Goal: Task Accomplishment & Management: Manage account settings

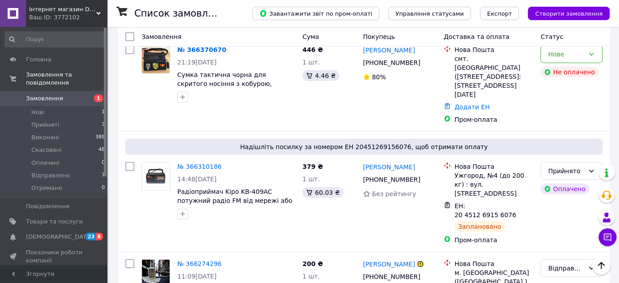
scroll to position [81, 0]
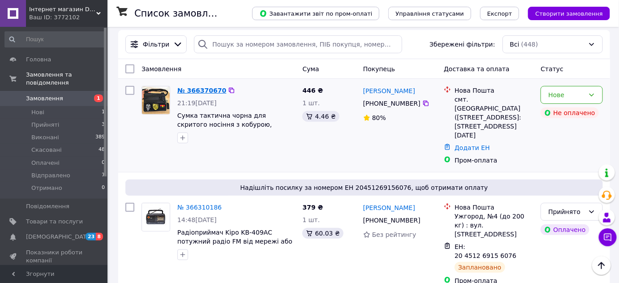
click at [210, 89] on link "№ 366370670" at bounding box center [201, 90] width 49 height 7
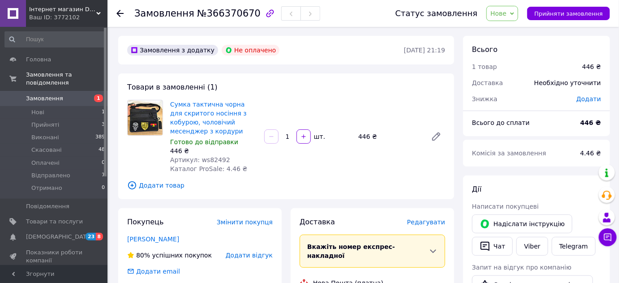
click at [120, 17] on div at bounding box center [119, 13] width 7 height 9
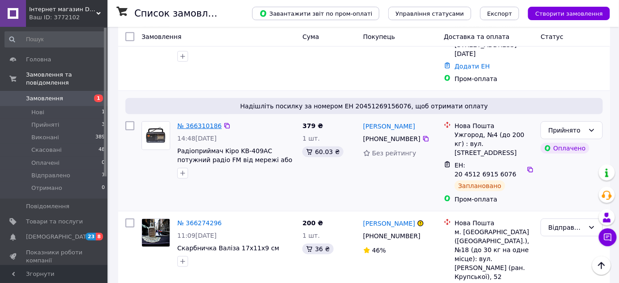
scroll to position [40, 0]
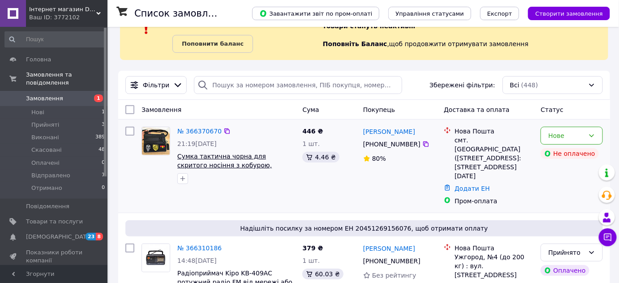
click at [202, 155] on span "Сумка тактична чорна для скритого носіння з кобурою, чоловічий месенджер з корд…" at bounding box center [230, 165] width 107 height 25
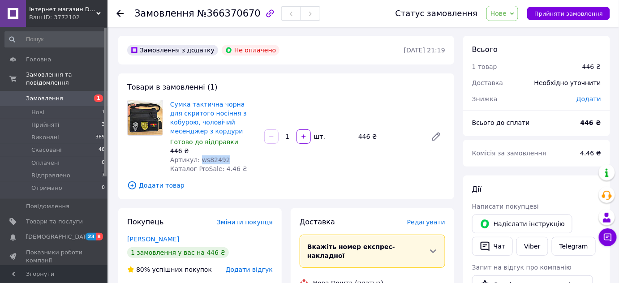
drag, startPoint x: 199, startPoint y: 159, endPoint x: 223, endPoint y: 159, distance: 23.7
click at [223, 159] on div "Артикул: ws82492" at bounding box center [213, 159] width 87 height 9
copy span "ws82492"
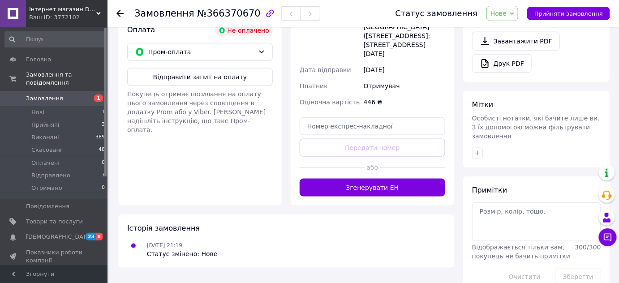
scroll to position [327, 0]
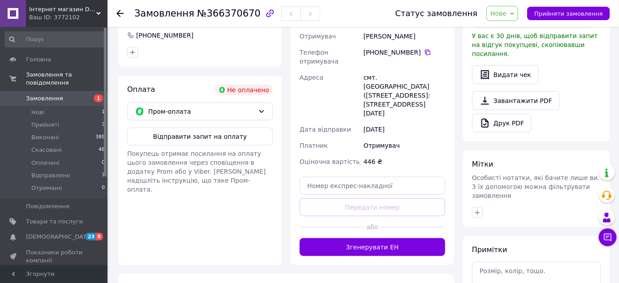
scroll to position [327, 0]
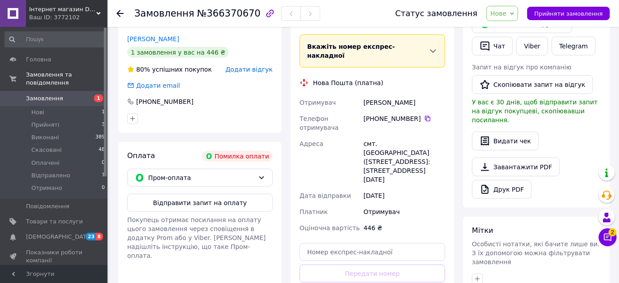
scroll to position [122, 0]
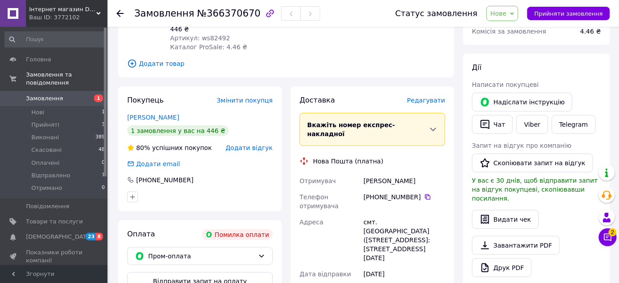
click at [74, 95] on span "Замовлення" at bounding box center [54, 99] width 57 height 8
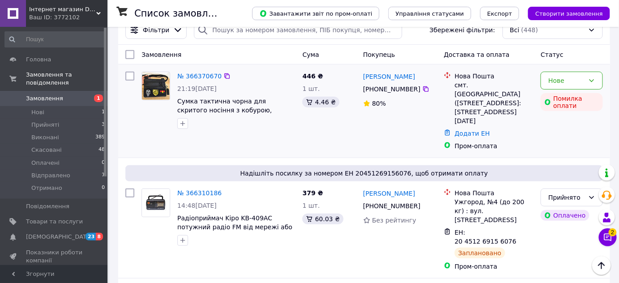
scroll to position [81, 0]
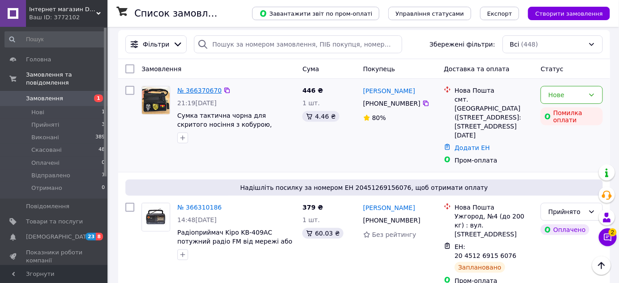
click at [205, 90] on link "№ 366370670" at bounding box center [199, 90] width 44 height 7
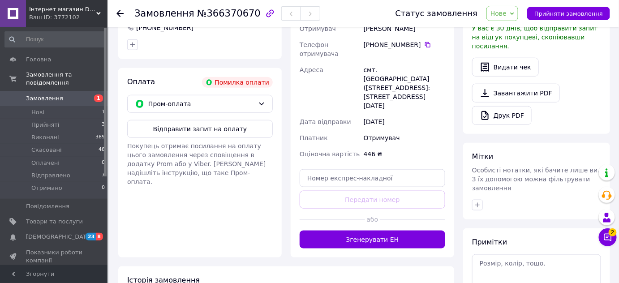
scroll to position [278, 0]
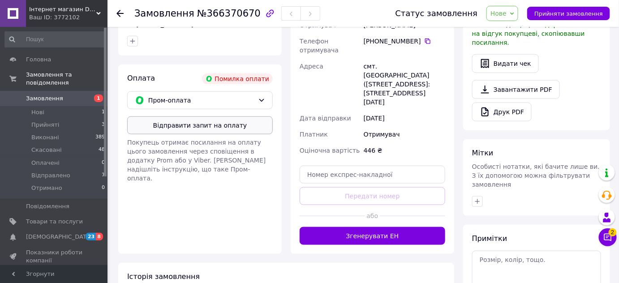
click at [225, 130] on button "Відправити запит на оплату" at bounding box center [200, 125] width 146 height 18
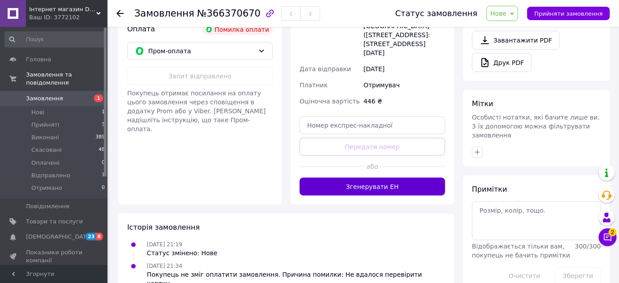
scroll to position [327, 0]
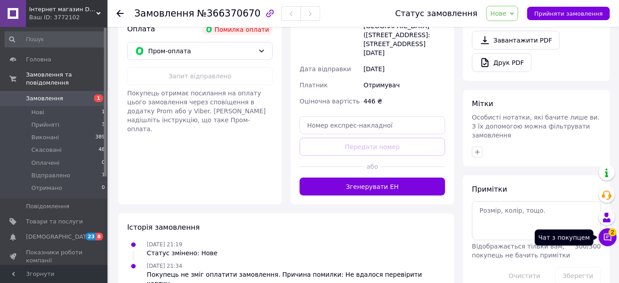
click at [610, 234] on span "2" at bounding box center [613, 232] width 8 height 8
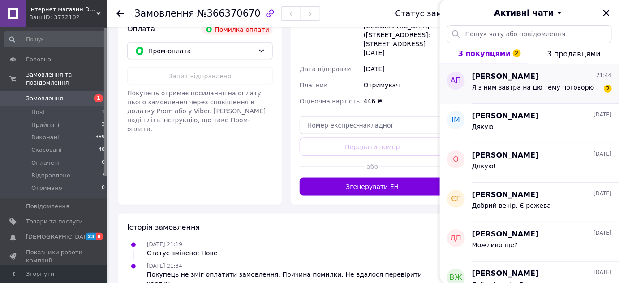
click at [539, 87] on span "Я з ним завтра на цю тему поговорю" at bounding box center [533, 87] width 122 height 7
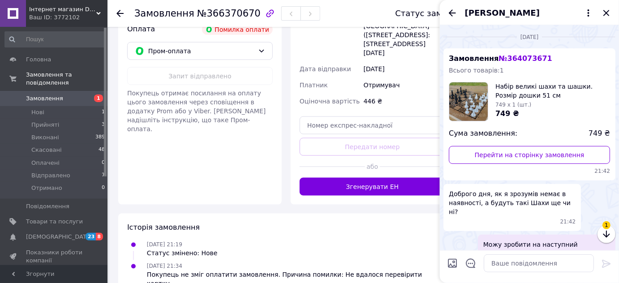
scroll to position [511, 0]
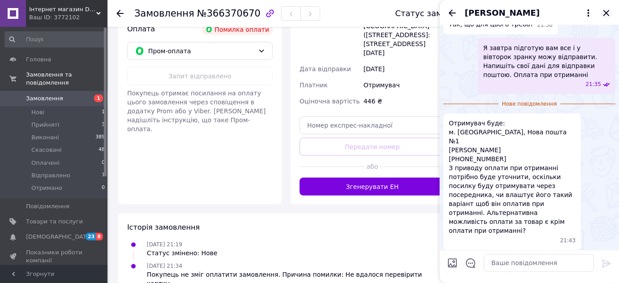
click at [606, 14] on icon "Закрити" at bounding box center [606, 13] width 11 height 11
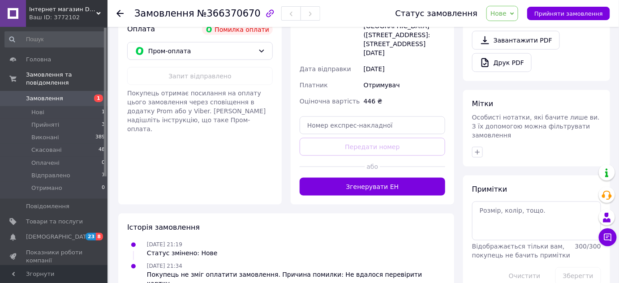
click at [56, 95] on span "Замовлення" at bounding box center [44, 99] width 37 height 8
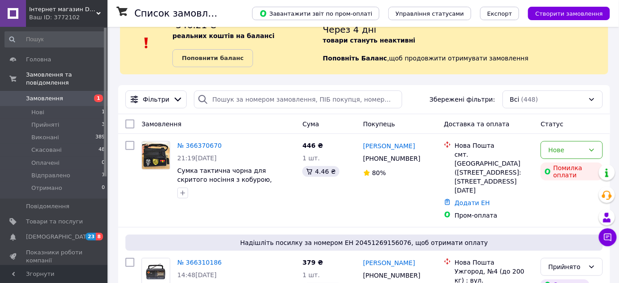
scroll to position [40, 0]
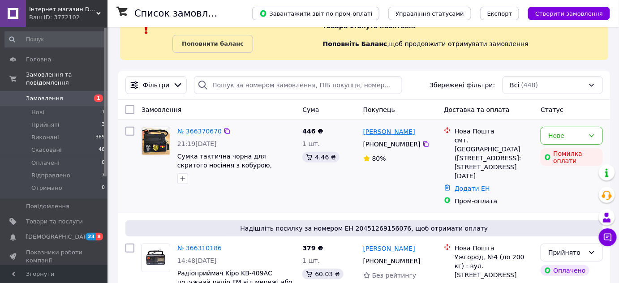
click at [395, 131] on link "Владислав Иевлев" at bounding box center [389, 131] width 52 height 9
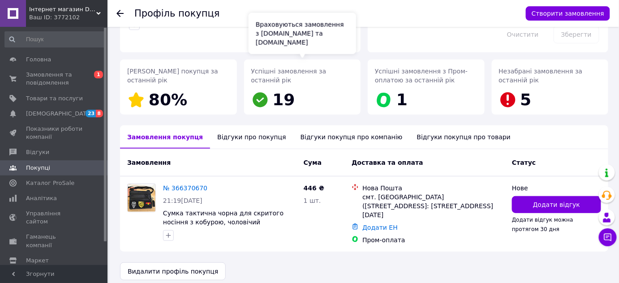
scroll to position [108, 0]
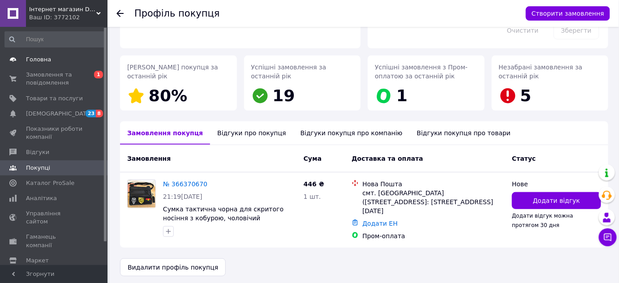
click at [45, 59] on span "Головна" at bounding box center [38, 60] width 25 height 8
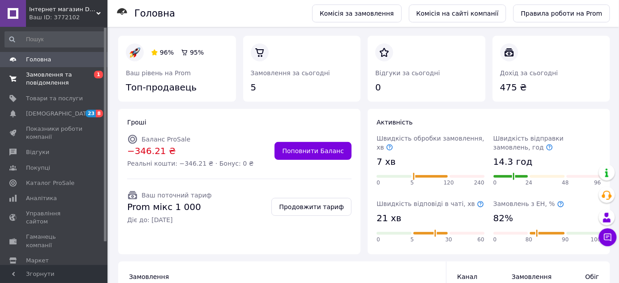
click at [64, 75] on span "Замовлення та повідомлення" at bounding box center [54, 79] width 57 height 16
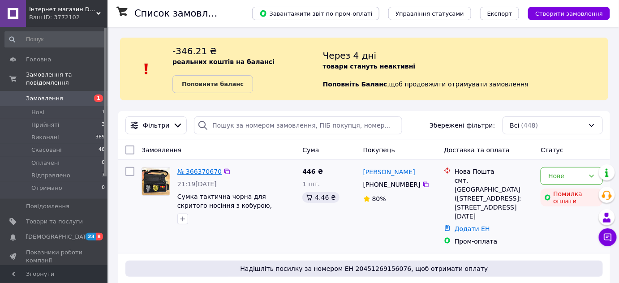
click at [197, 170] on link "№ 366370670" at bounding box center [199, 171] width 44 height 7
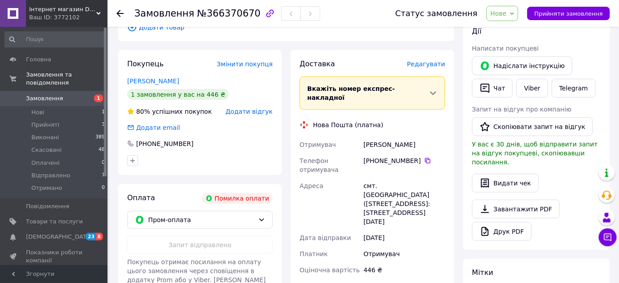
scroll to position [124, 0]
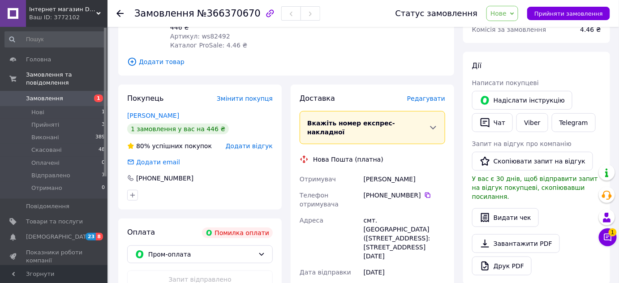
click at [47, 95] on span "Замовлення" at bounding box center [44, 99] width 37 height 8
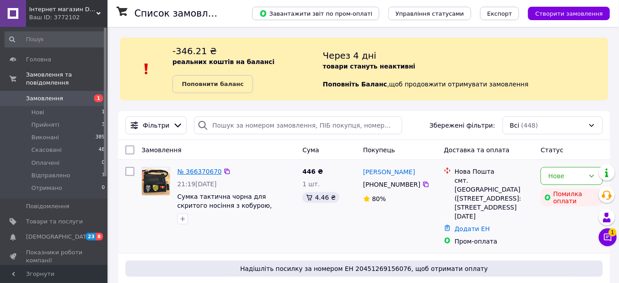
click at [199, 174] on link "№ 366370670" at bounding box center [199, 171] width 44 height 7
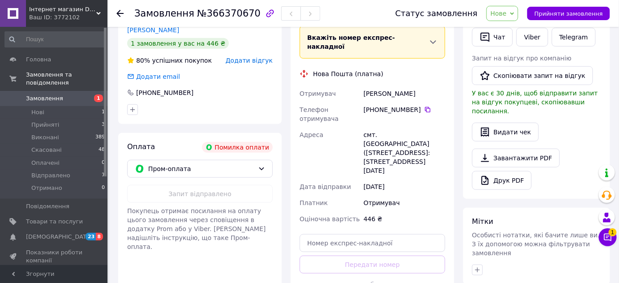
scroll to position [244, 0]
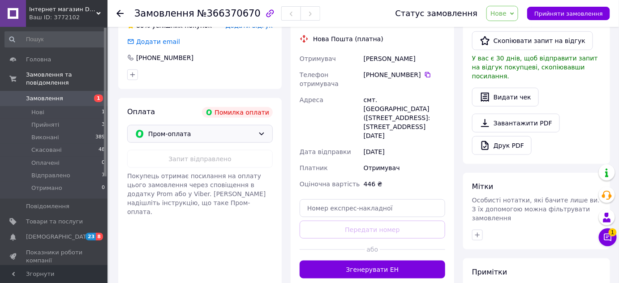
click at [263, 131] on icon at bounding box center [261, 133] width 7 height 7
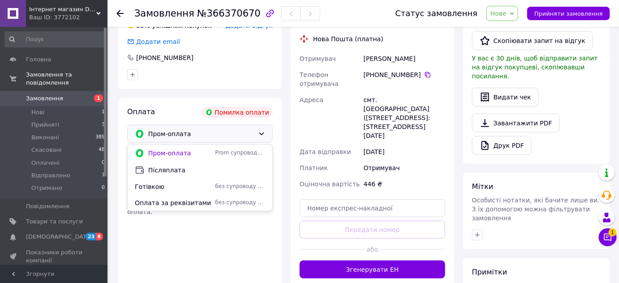
click at [263, 131] on icon at bounding box center [261, 133] width 7 height 7
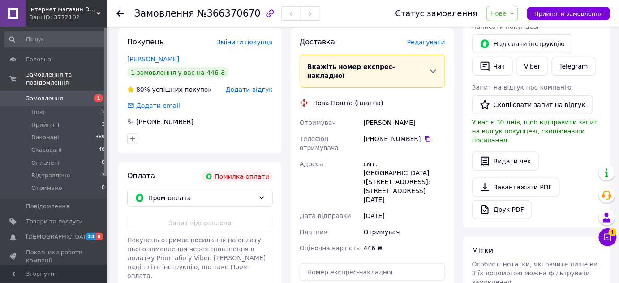
scroll to position [122, 0]
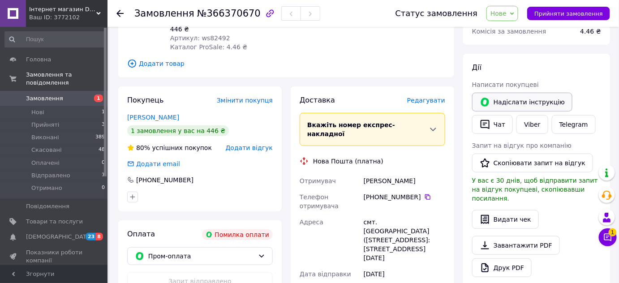
click at [526, 103] on button "Надіслати інструкцію" at bounding box center [522, 102] width 100 height 19
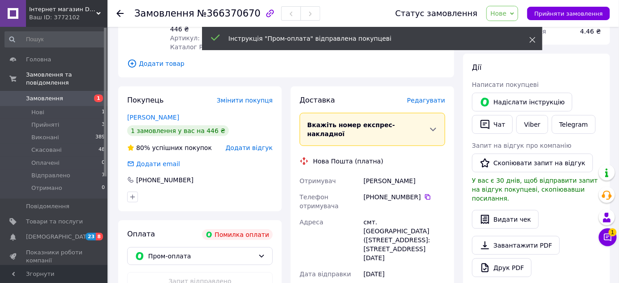
click at [532, 41] on icon at bounding box center [532, 40] width 6 height 6
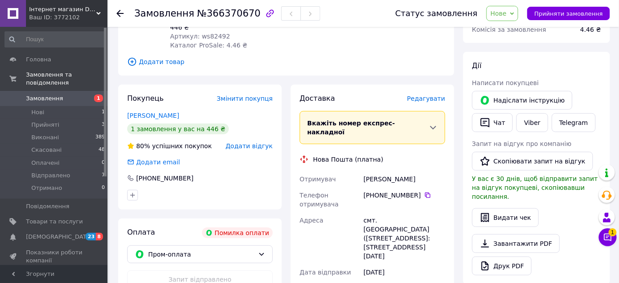
scroll to position [0, 0]
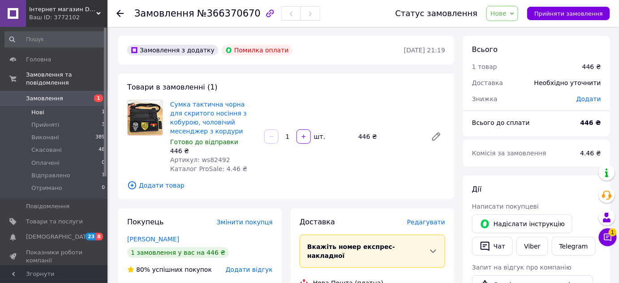
click at [42, 108] on span "Нові" at bounding box center [37, 112] width 13 height 8
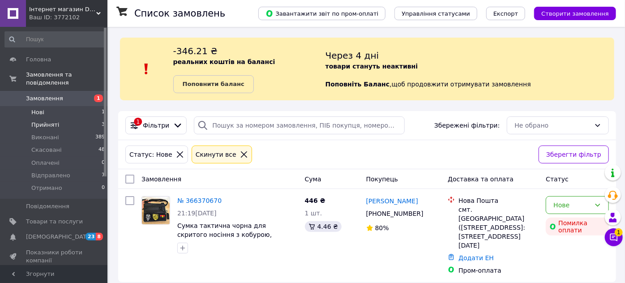
click at [42, 121] on span "Прийняті" at bounding box center [45, 125] width 28 height 8
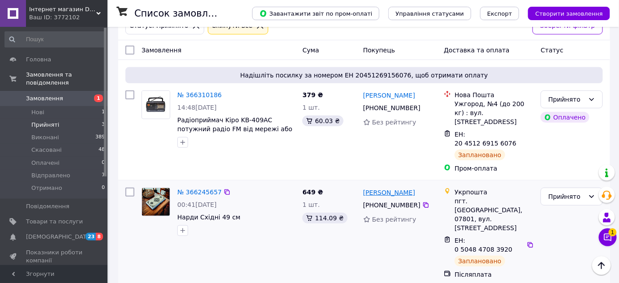
scroll to position [171, 0]
